Goal: Information Seeking & Learning: Learn about a topic

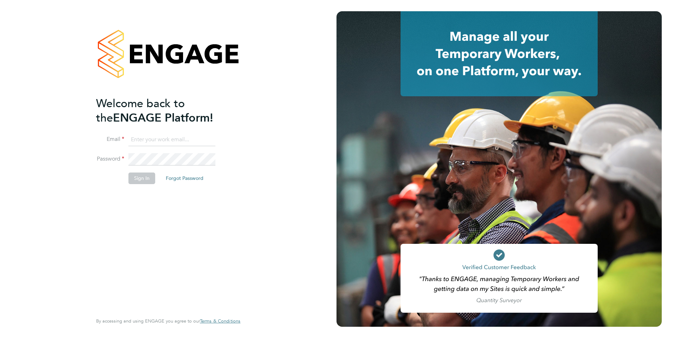
type input "eva@mmpconsultancy.co.uk"
click at [134, 174] on button "Sign In" at bounding box center [141, 178] width 27 height 11
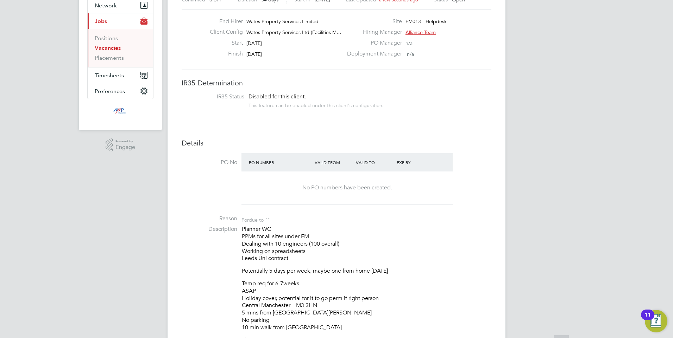
scroll to position [141, 0]
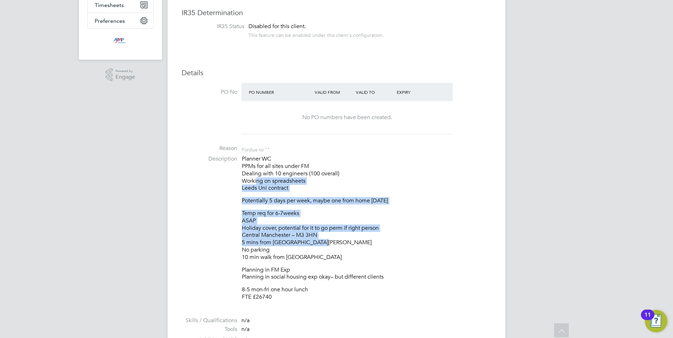
drag, startPoint x: 319, startPoint y: 210, endPoint x: 258, endPoint y: 179, distance: 68.6
click at [255, 177] on div "Planner WC PPMs for all sites under FM Dealing with 10 engineers (100 overall) …" at bounding box center [366, 229] width 249 height 146
drag, startPoint x: 258, startPoint y: 179, endPoint x: 369, endPoint y: 231, distance: 123.4
click at [369, 231] on p "Temp req for 6-7weeks ASAP Holiday cover, potential for it to go perm if right …" at bounding box center [366, 235] width 249 height 51
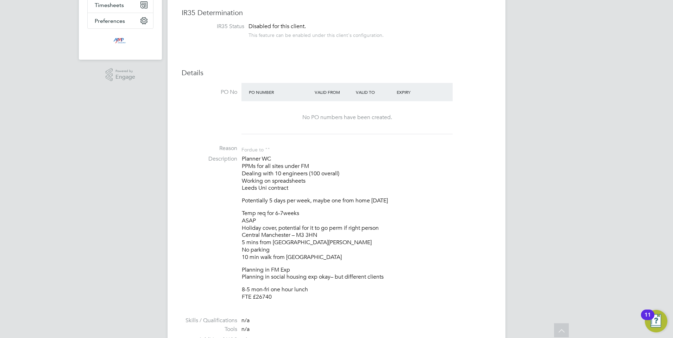
drag, startPoint x: 364, startPoint y: 233, endPoint x: 265, endPoint y: 195, distance: 106.5
click at [265, 195] on div "Planner WC PPMs for all sites under FM Dealing with 10 engineers (100 overall) …" at bounding box center [366, 229] width 249 height 146
drag, startPoint x: 265, startPoint y: 195, endPoint x: 343, endPoint y: 230, distance: 85.8
click at [343, 230] on p "Temp req for 6-7weeks ASAP Holiday cover, potential for it to go perm if right …" at bounding box center [366, 235] width 249 height 51
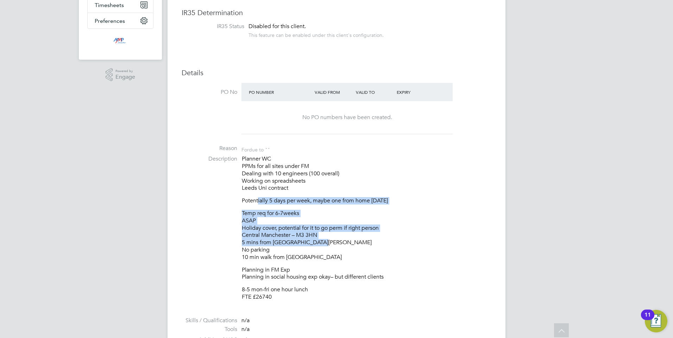
drag, startPoint x: 305, startPoint y: 224, endPoint x: 259, endPoint y: 206, distance: 48.9
click at [259, 206] on div "Planner WC PPMs for all sites under FM Dealing with 10 engineers (100 overall) …" at bounding box center [366, 229] width 249 height 146
drag, startPoint x: 259, startPoint y: 206, endPoint x: 338, endPoint y: 236, distance: 84.5
click at [334, 231] on p "Temp req for 6-7weeks ASAP Holiday cover, potential for it to go perm if right …" at bounding box center [366, 235] width 249 height 51
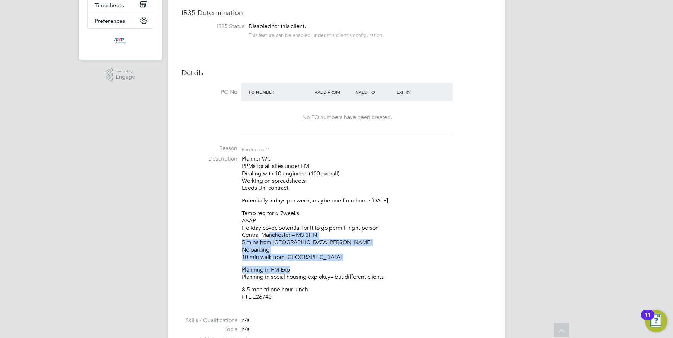
drag, startPoint x: 363, startPoint y: 268, endPoint x: 267, endPoint y: 233, distance: 101.4
click at [267, 233] on div "Planner WC PPMs for all sites under FM Dealing with 10 engineers (100 overall) …" at bounding box center [366, 229] width 249 height 146
drag, startPoint x: 267, startPoint y: 233, endPoint x: 393, endPoint y: 268, distance: 130.7
click at [393, 268] on p "Planning in FM Exp Planning in social housing exp okay– but different clients" at bounding box center [366, 274] width 249 height 15
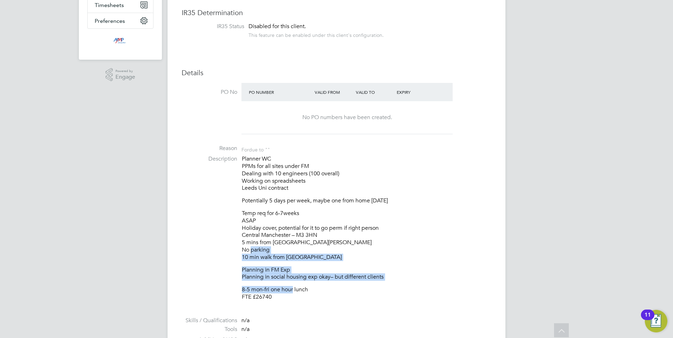
drag, startPoint x: 261, startPoint y: 258, endPoint x: 248, endPoint y: 248, distance: 15.6
click at [248, 248] on div "Planner WC PPMs for all sites under FM Dealing with 10 engineers (100 overall) …" at bounding box center [366, 229] width 249 height 146
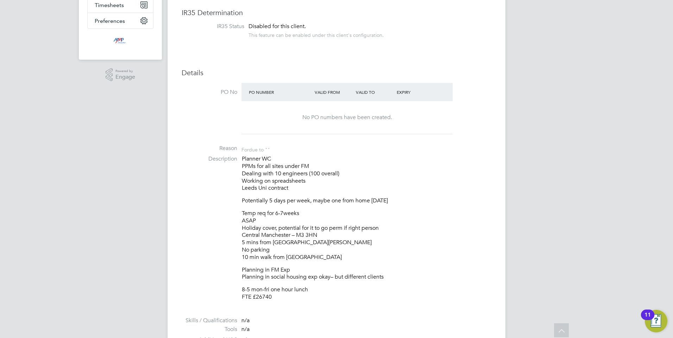
click at [343, 284] on div "Planner WC PPMs for all sites under FM Dealing with 10 engineers (100 overall) …" at bounding box center [366, 229] width 249 height 146
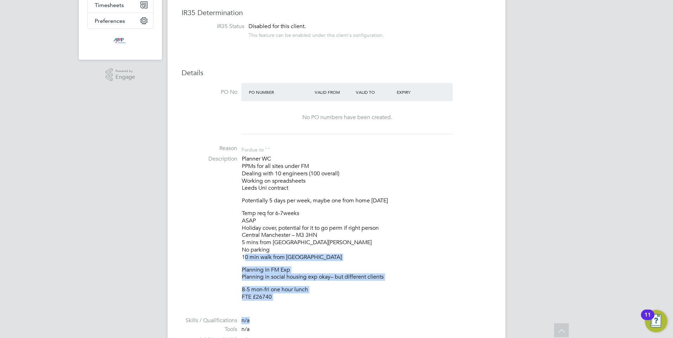
drag, startPoint x: 303, startPoint y: 309, endPoint x: 241, endPoint y: 252, distance: 83.7
click at [241, 252] on ul "PO No PO Number Valid From Valid To Expiry No PO numbers have been created. Rea…" at bounding box center [337, 253] width 310 height 341
drag, startPoint x: 241, startPoint y: 252, endPoint x: 313, endPoint y: 305, distance: 88.9
click at [324, 284] on div "Planner WC PPMs for all sites under FM Dealing with 10 engineers (100 overall) …" at bounding box center [366, 229] width 249 height 146
drag, startPoint x: 294, startPoint y: 302, endPoint x: 220, endPoint y: 252, distance: 89.5
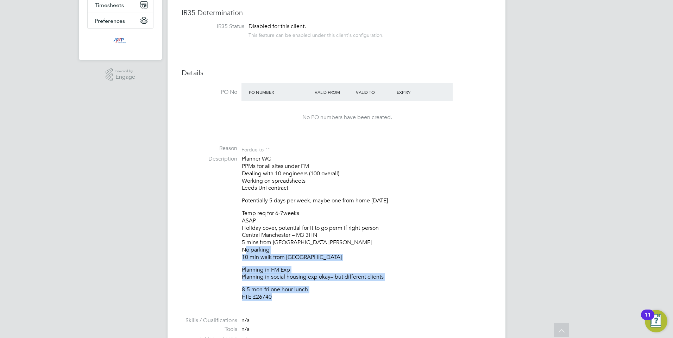
click at [220, 252] on ul "PO No PO Number Valid From Valid To Expiry No PO numbers have been created. Rea…" at bounding box center [337, 253] width 310 height 341
drag, startPoint x: 220, startPoint y: 252, endPoint x: 349, endPoint y: 299, distance: 137.5
click at [355, 299] on p "8-5 mon-fri one hour lunch FTE £26740" at bounding box center [366, 293] width 249 height 15
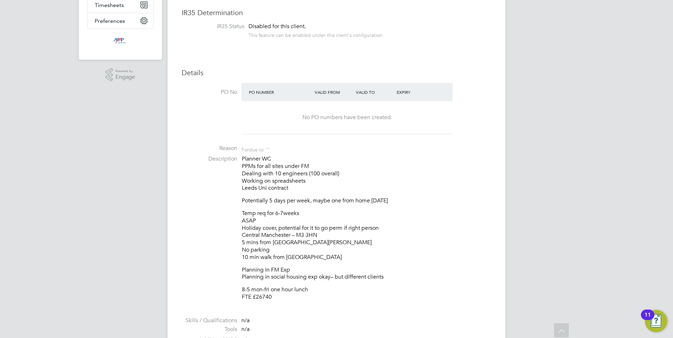
drag, startPoint x: 322, startPoint y: 302, endPoint x: 249, endPoint y: 264, distance: 82.5
click at [249, 264] on li "Description Planner WC PPMs for all sites under FM Dealing with 10 engineers (1…" at bounding box center [337, 232] width 310 height 153
click at [333, 290] on p "8-5 mon-fri one hour lunch FTE £26740" at bounding box center [366, 293] width 249 height 15
drag, startPoint x: 283, startPoint y: 286, endPoint x: 246, endPoint y: 262, distance: 44.1
click at [246, 262] on li "Description Planner WC PPMs for all sites under FM Dealing with 10 engineers (1…" at bounding box center [337, 232] width 310 height 153
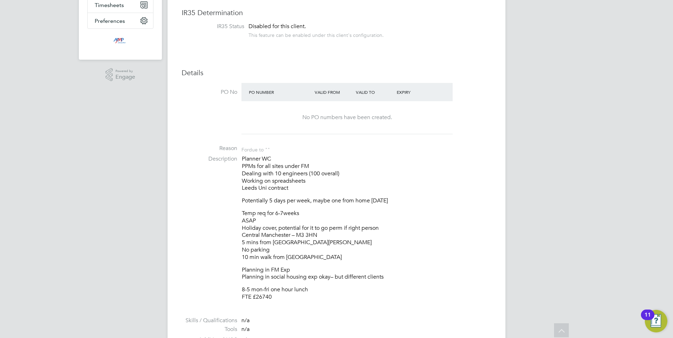
drag, startPoint x: 246, startPoint y: 262, endPoint x: 352, endPoint y: 280, distance: 107.2
click at [352, 280] on p "Planning in FM Exp Planning in social housing exp okay– but different clients" at bounding box center [366, 274] width 249 height 15
drag, startPoint x: 399, startPoint y: 277, endPoint x: 239, endPoint y: 243, distance: 163.9
click at [239, 243] on li "Description Planner WC PPMs for all sites under FM Dealing with 10 engineers (1…" at bounding box center [337, 232] width 310 height 153
drag, startPoint x: 239, startPoint y: 243, endPoint x: 329, endPoint y: 252, distance: 90.9
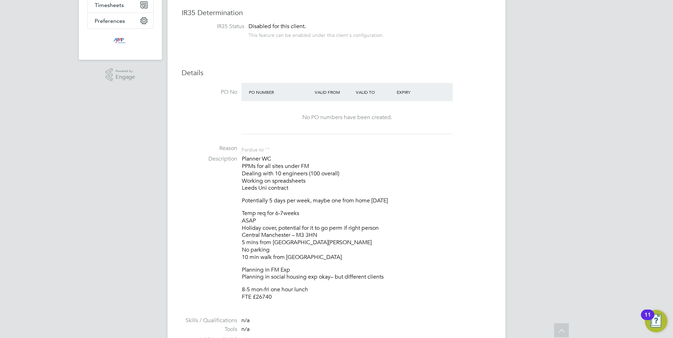
click at [327, 250] on p "Temp req for 6-7weeks ASAP Holiday cover, potential for it to go perm if right …" at bounding box center [366, 235] width 249 height 51
click at [336, 256] on p "Temp req for 6-7weeks ASAP Holiday cover, potential for it to go perm if right …" at bounding box center [366, 235] width 249 height 51
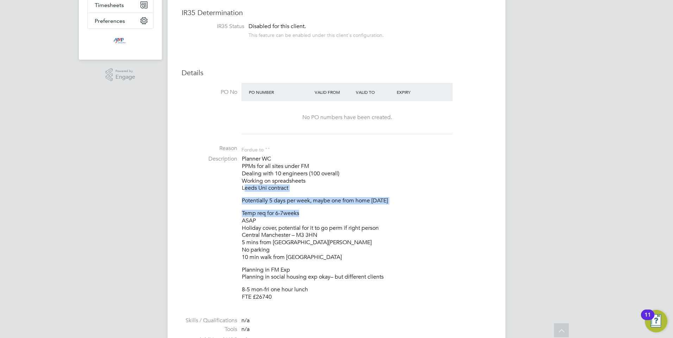
drag, startPoint x: 272, startPoint y: 209, endPoint x: 241, endPoint y: 190, distance: 36.5
click at [241, 190] on li "Description Planner WC PPMs for all sites under FM Dealing with 10 engineers (1…" at bounding box center [337, 232] width 310 height 153
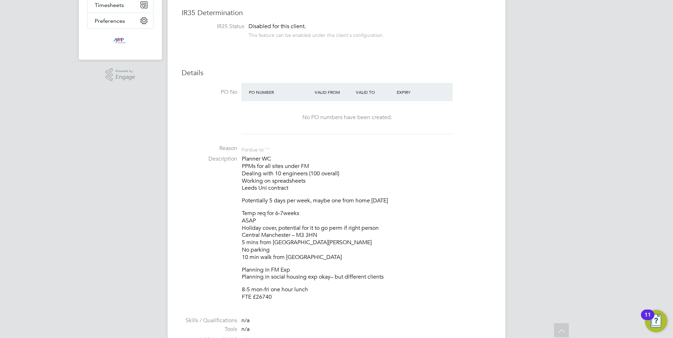
drag, startPoint x: 241, startPoint y: 190, endPoint x: 331, endPoint y: 183, distance: 90.4
click at [331, 183] on p "Planner WC PPMs for all sites under FM Dealing with 10 engineers (100 overall) …" at bounding box center [366, 174] width 249 height 37
drag, startPoint x: 331, startPoint y: 183, endPoint x: 209, endPoint y: 161, distance: 123.3
click at [209, 161] on li "Description Planner WC PPMs for all sites under FM Dealing with 10 engineers (1…" at bounding box center [337, 232] width 310 height 153
drag, startPoint x: 209, startPoint y: 161, endPoint x: 324, endPoint y: 167, distance: 114.9
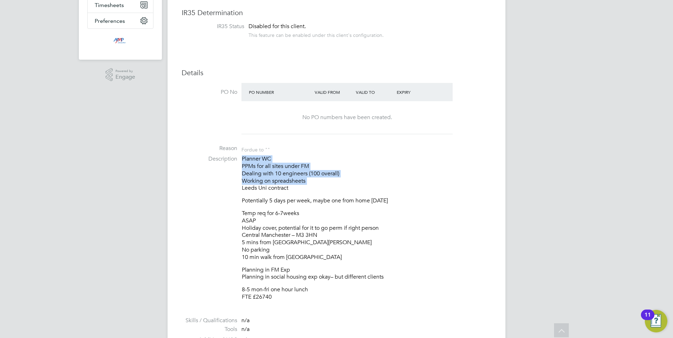
click at [324, 164] on p "Planner WC PPMs for all sites under FM Dealing with 10 engineers (100 overall) …" at bounding box center [366, 174] width 249 height 37
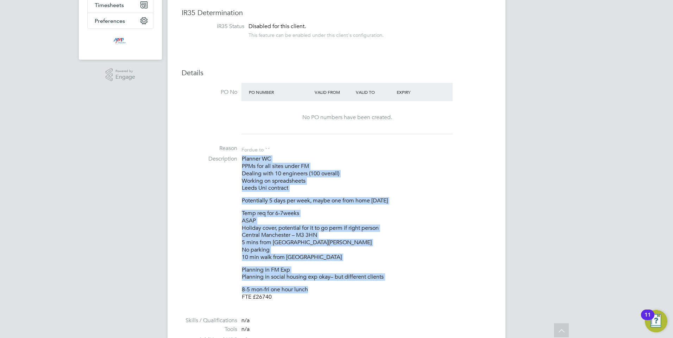
drag, startPoint x: 274, startPoint y: 162, endPoint x: 372, endPoint y: 293, distance: 164.4
click at [372, 293] on div "Planner WC PPMs for all sites under FM Dealing with 10 engineers (100 overall) …" at bounding box center [366, 229] width 249 height 146
click at [372, 291] on p "8-5 mon-fri one hour lunch FTE £26740" at bounding box center [366, 293] width 249 height 15
drag, startPoint x: 356, startPoint y: 280, endPoint x: 243, endPoint y: 152, distance: 170.2
click at [243, 152] on ul "PO No PO Number Valid From Valid To Expiry No PO numbers have been created. Rea…" at bounding box center [337, 253] width 310 height 341
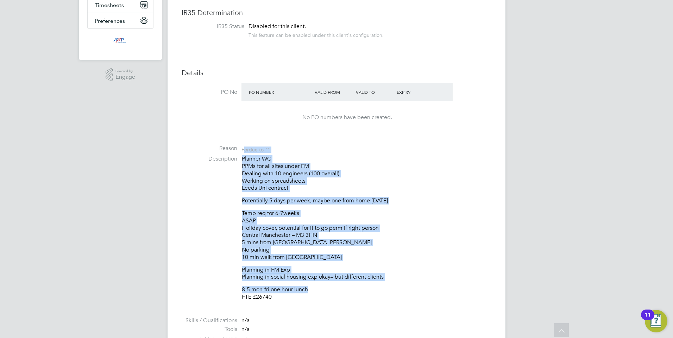
drag, startPoint x: 243, startPoint y: 152, endPoint x: 318, endPoint y: 177, distance: 78.7
click at [318, 177] on p "Planner WC PPMs for all sites under FM Dealing with 10 engineers (100 overall) …" at bounding box center [366, 174] width 249 height 37
drag, startPoint x: 323, startPoint y: 191, endPoint x: 252, endPoint y: 172, distance: 72.7
click at [252, 172] on p "Planner WC PPMs for all sites under FM Dealing with 10 engineers (100 overall) …" at bounding box center [366, 174] width 249 height 37
drag, startPoint x: 252, startPoint y: 172, endPoint x: 320, endPoint y: 189, distance: 69.6
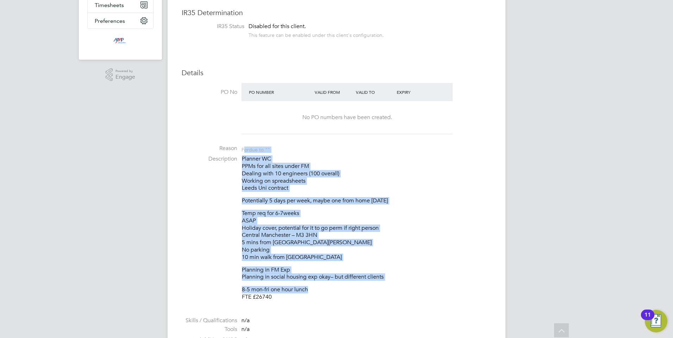
click at [320, 189] on p "Planner WC PPMs for all sites under FM Dealing with 10 engineers (100 overall) …" at bounding box center [366, 174] width 249 height 37
drag, startPoint x: 324, startPoint y: 216, endPoint x: 260, endPoint y: 193, distance: 67.5
click at [260, 193] on div "Planner WC PPMs for all sites under FM Dealing with 10 engineers (100 overall) …" at bounding box center [366, 229] width 249 height 146
drag, startPoint x: 260, startPoint y: 193, endPoint x: 333, endPoint y: 214, distance: 75.6
click at [333, 221] on p "Temp req for 6-7weeks ASAP Holiday cover, potential for it to go perm if right …" at bounding box center [366, 235] width 249 height 51
